Goal: Task Accomplishment & Management: Complete application form

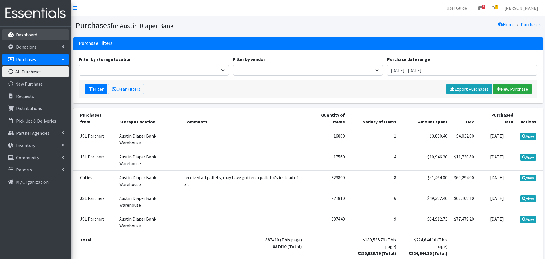
click at [25, 34] on p "Dashboard" at bounding box center [26, 35] width 21 height 6
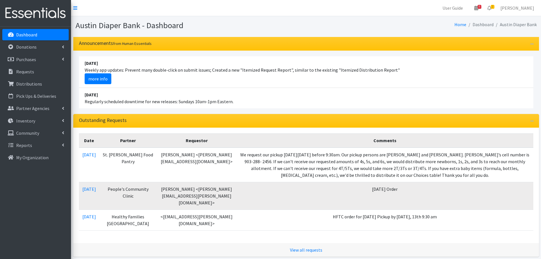
click at [73, 9] on nav "User Guide 8 8 Pick-ups remaining this week View Calendar 2 2 Requests 0 Partne…" at bounding box center [306, 8] width 470 height 16
click at [74, 8] on icon at bounding box center [75, 8] width 4 height 5
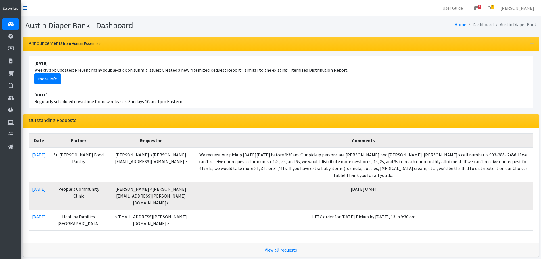
click at [24, 9] on icon at bounding box center [25, 8] width 4 height 5
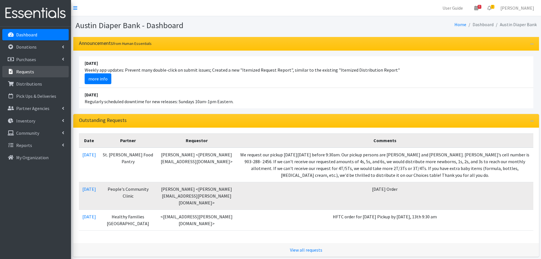
click at [20, 69] on p "Requests" at bounding box center [25, 72] width 18 height 6
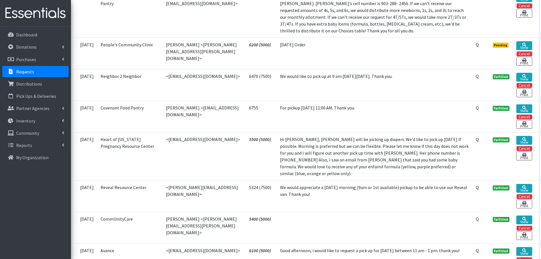
scroll to position [57, 0]
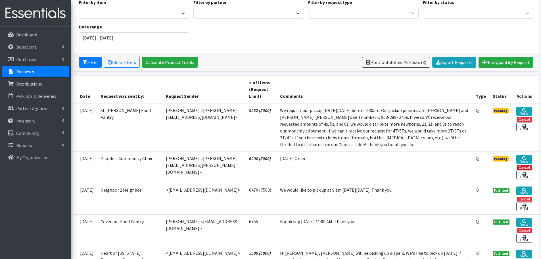
click at [523, 168] on button "Cancel" at bounding box center [524, 167] width 16 height 5
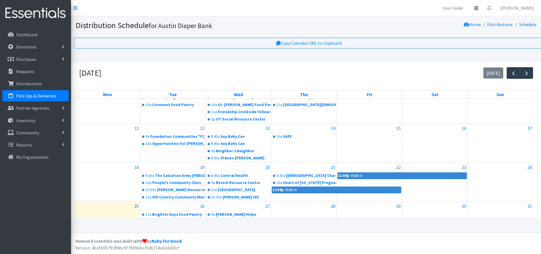
scroll to position [120, 0]
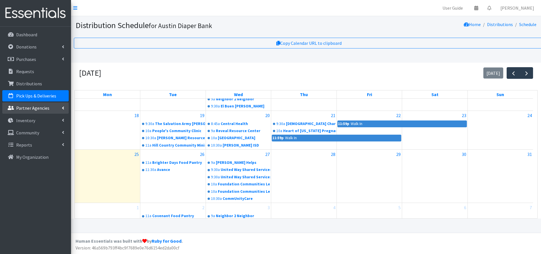
click at [28, 109] on p "Partner Agencies" at bounding box center [32, 108] width 33 height 6
click at [25, 119] on link "All Partners" at bounding box center [35, 120] width 66 height 11
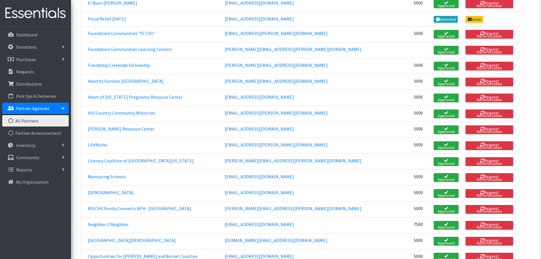
scroll to position [483, 0]
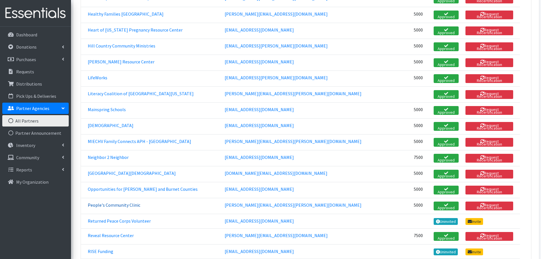
click at [122, 202] on link "People's Community Clinic" at bounding box center [114, 205] width 53 height 6
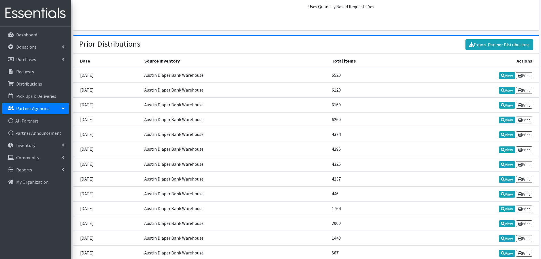
scroll to position [965, 0]
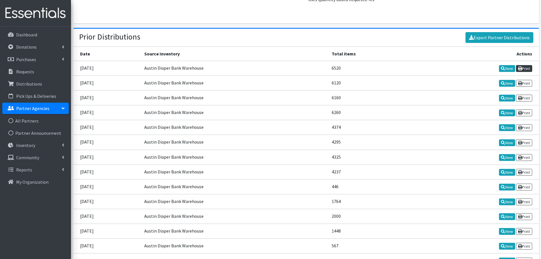
click at [528, 65] on link "Print" at bounding box center [524, 68] width 16 height 7
click at [33, 97] on p "Pick Ups & Deliveries" at bounding box center [36, 96] width 40 height 6
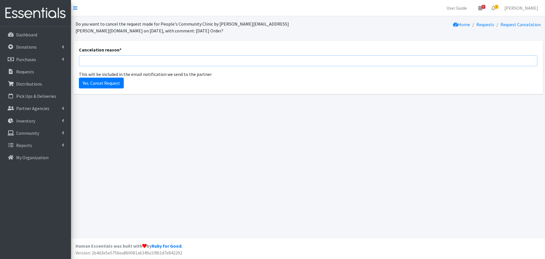
click at [93, 61] on input "Cancelation reason *" at bounding box center [308, 60] width 458 height 11
type input "You already picked up in August."
click at [99, 85] on input "Yes. Cancel Request" at bounding box center [101, 82] width 45 height 11
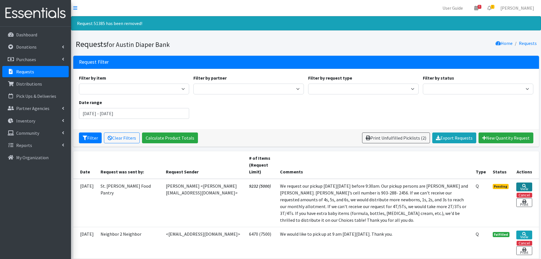
click at [521, 186] on link "View" at bounding box center [524, 186] width 16 height 9
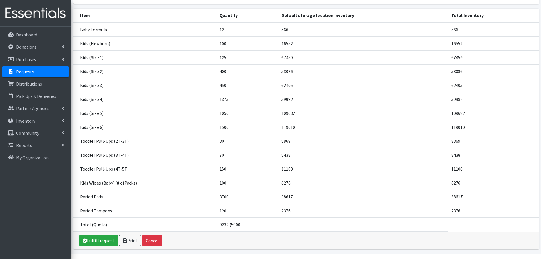
scroll to position [118, 0]
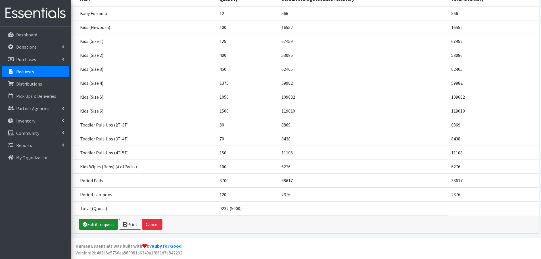
click at [100, 223] on link "Fulfill request" at bounding box center [98, 224] width 39 height 11
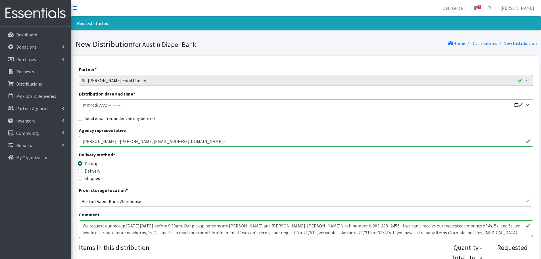
click at [515, 104] on input "Distribution date and time *" at bounding box center [306, 104] width 454 height 11
click at [109, 105] on input "Distribution date and time *" at bounding box center [306, 104] width 454 height 11
type input "2025-09-10T09:00"
click at [79, 117] on input "Send email reminder the day before?" at bounding box center [80, 118] width 5 height 5
checkbox input "true"
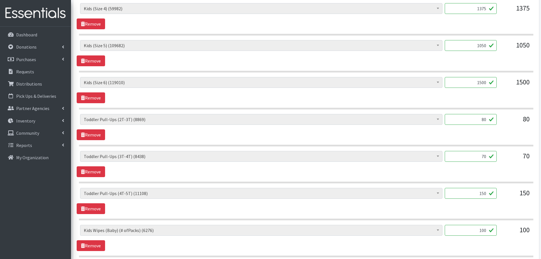
scroll to position [454, 0]
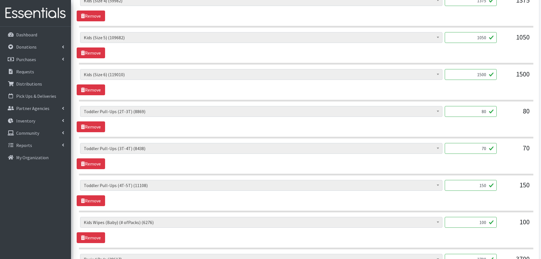
drag, startPoint x: 474, startPoint y: 185, endPoint x: 505, endPoint y: 188, distance: 30.9
click at [505, 188] on div "Baby Formula (566) Kids (Newborn) (16552) Kids (Preemie) (460) Kids (Size 1) (6…" at bounding box center [306, 187] width 452 height 15
type input "100"
drag, startPoint x: 471, startPoint y: 149, endPoint x: 500, endPoint y: 149, distance: 28.7
click at [500, 149] on div "Baby Formula (566) Kids (Newborn) (16552) Kids (Preemie) (460) Kids (Size 1) (6…" at bounding box center [306, 150] width 452 height 15
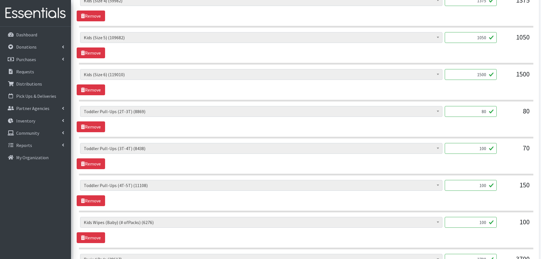
type input "100"
drag, startPoint x: 475, startPoint y: 109, endPoint x: 502, endPoint y: 115, distance: 27.7
click at [502, 115] on div "Baby Formula (566) Kids (Newborn) (16552) Kids (Preemie) (460) Kids (Size 1) (6…" at bounding box center [306, 113] width 452 height 15
type input "100"
drag, startPoint x: 476, startPoint y: 77, endPoint x: 524, endPoint y: 81, distance: 48.4
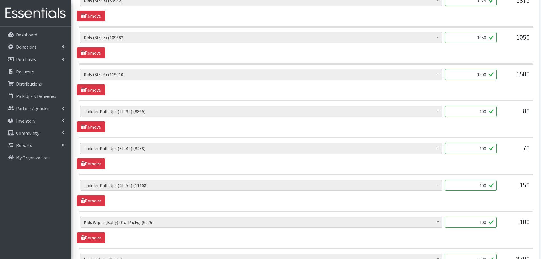
click at [524, 81] on div "Baby Formula (566) Kids (Newborn) (16552) Kids (Preemie) (460) Kids (Size 1) (6…" at bounding box center [306, 76] width 452 height 15
type input "1000"
click at [500, 88] on div "Baby Formula (566) Kids (Newborn) (16552) Kids (Preemie) (460) Kids (Size 1) (6…" at bounding box center [306, 82] width 458 height 26
drag, startPoint x: 474, startPoint y: 36, endPoint x: 513, endPoint y: 42, distance: 39.0
click at [513, 42] on div "Baby Formula (566) Kids (Newborn) (16552) Kids (Preemie) (460) Kids (Size 1) (6…" at bounding box center [306, 39] width 452 height 15
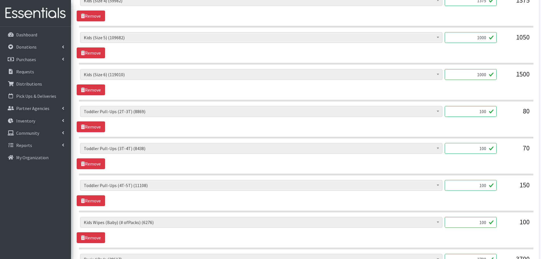
type input "1000"
click at [503, 52] on div "Baby Formula (566) Kids (Newborn) (16552) Kids (Preemie) (460) Kids (Size 1) (6…" at bounding box center [306, 45] width 458 height 26
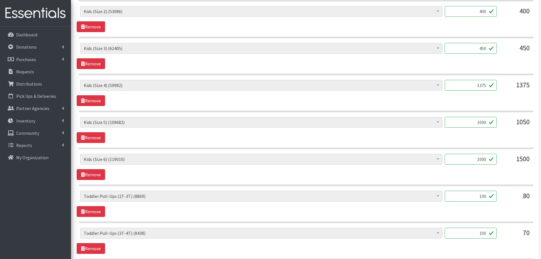
scroll to position [369, 0]
drag, startPoint x: 469, startPoint y: 85, endPoint x: 613, endPoint y: 100, distance: 145.2
click at [540, 100] on html "User Guide 8 8 Pick-ups remaining this week View Calendar 0 Requests 0 Partner …" at bounding box center [270, 56] width 541 height 850
type input "1000"
click at [504, 99] on div "Baby Formula (566) Kids (Newborn) (16552) Kids (Preemie) (460) Kids (Size 1) (6…" at bounding box center [306, 93] width 458 height 26
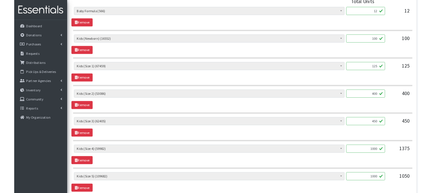
scroll to position [227, 0]
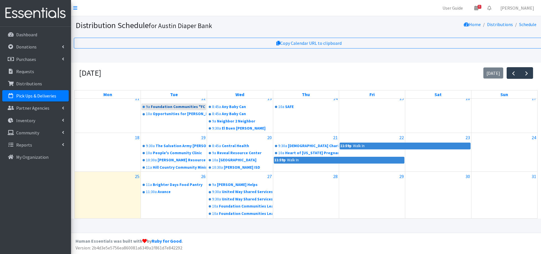
scroll to position [120, 0]
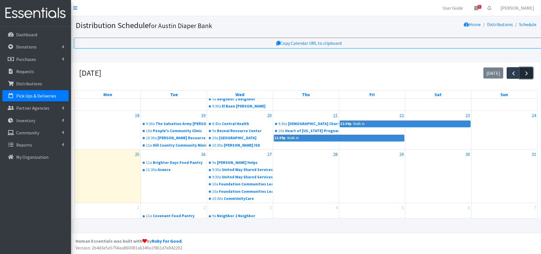
click at [526, 71] on span "button" at bounding box center [526, 73] width 7 height 7
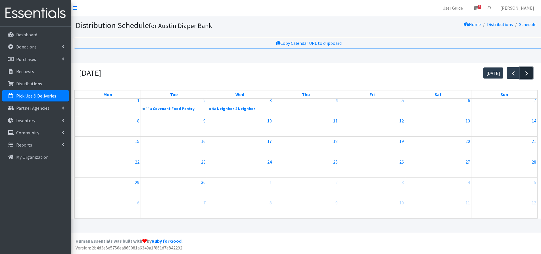
scroll to position [0, 0]
